Goal: Check status: Check status

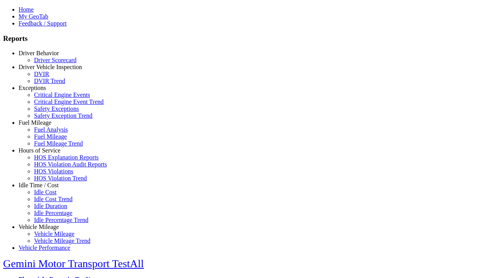
click at [44, 56] on link "Driver Behavior" at bounding box center [39, 53] width 40 height 7
click at [50, 63] on link "Driver Scorecard" at bounding box center [55, 60] width 43 height 7
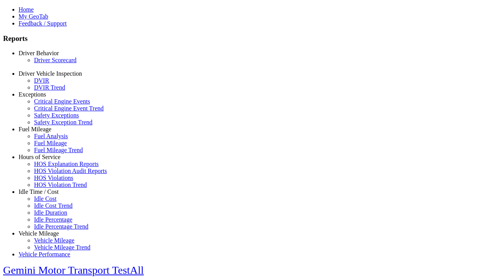
scroll to position [345, 0]
